Goal: Task Accomplishment & Management: Use online tool/utility

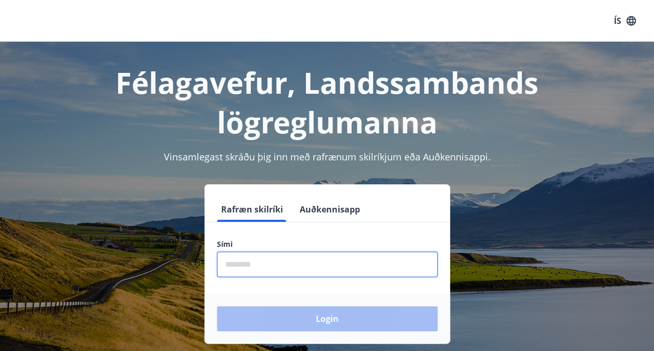
click at [252, 257] on input "phone" at bounding box center [327, 263] width 221 height 25
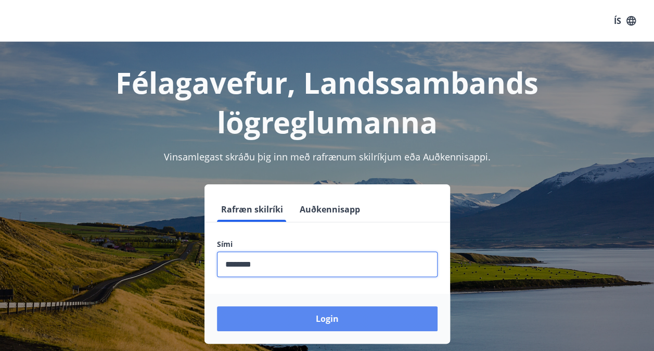
type input "********"
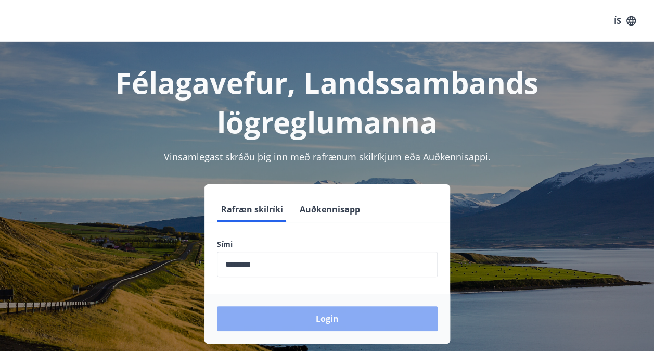
click at [277, 324] on button "Login" at bounding box center [327, 318] width 221 height 25
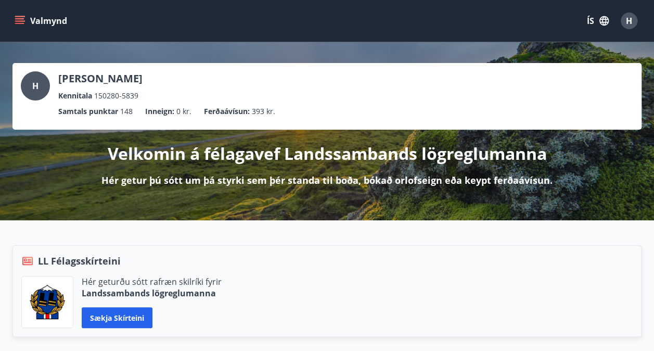
click at [18, 21] on icon "menu" at bounding box center [20, 20] width 11 height 1
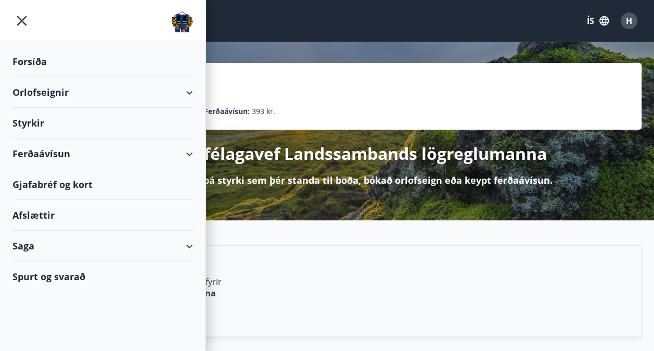
click at [51, 93] on div "Orlofseignir" at bounding box center [102, 92] width 180 height 31
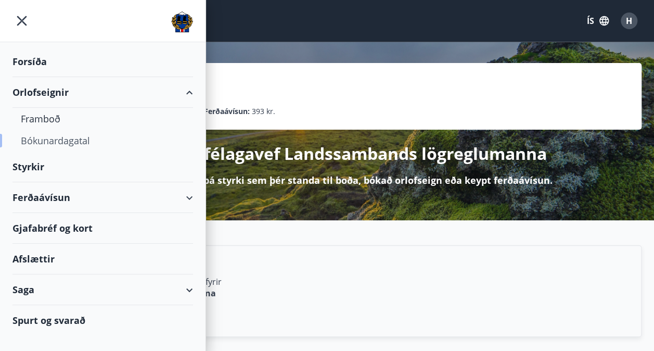
click at [64, 138] on div "Bókunardagatal" at bounding box center [103, 141] width 164 height 22
